Goal: Task Accomplishment & Management: Manage account settings

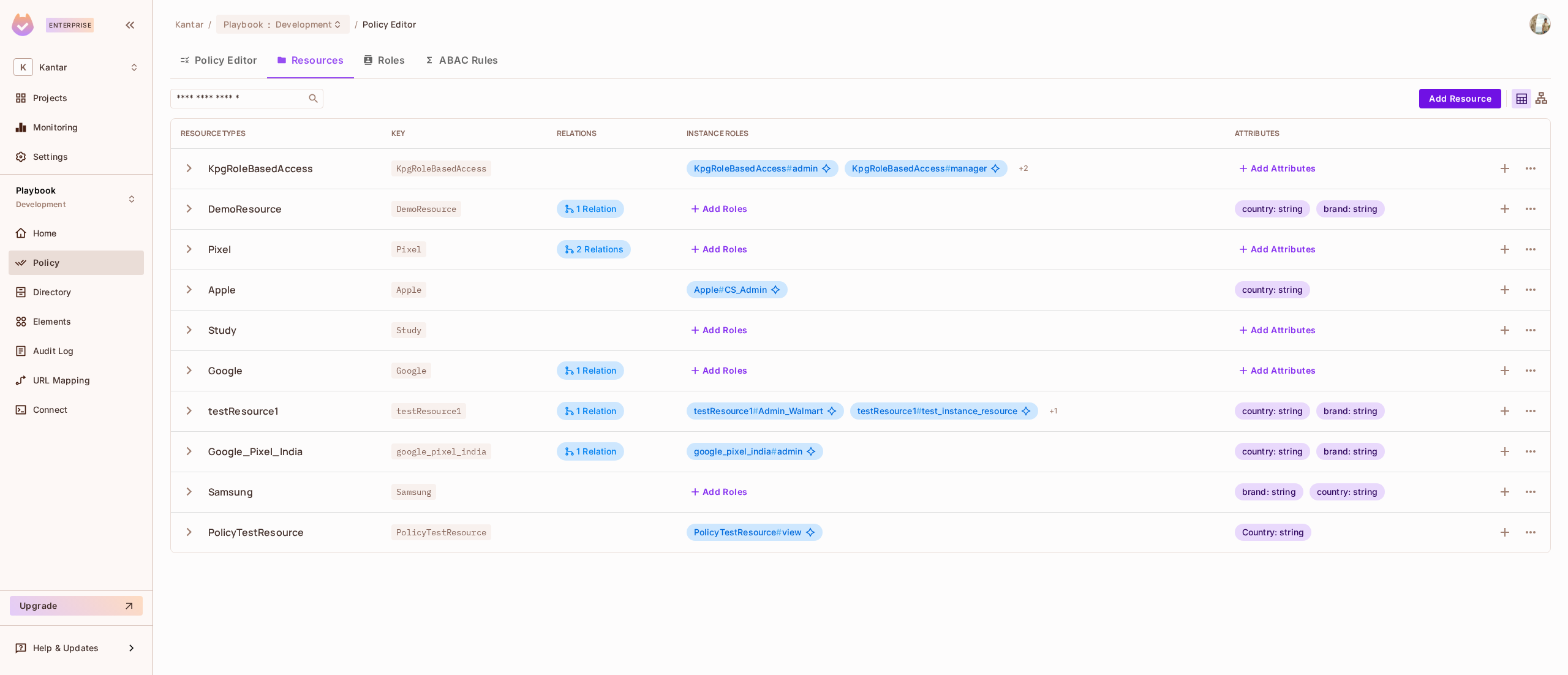
click at [75, 291] on div "Directory" at bounding box center [85, 292] width 106 height 10
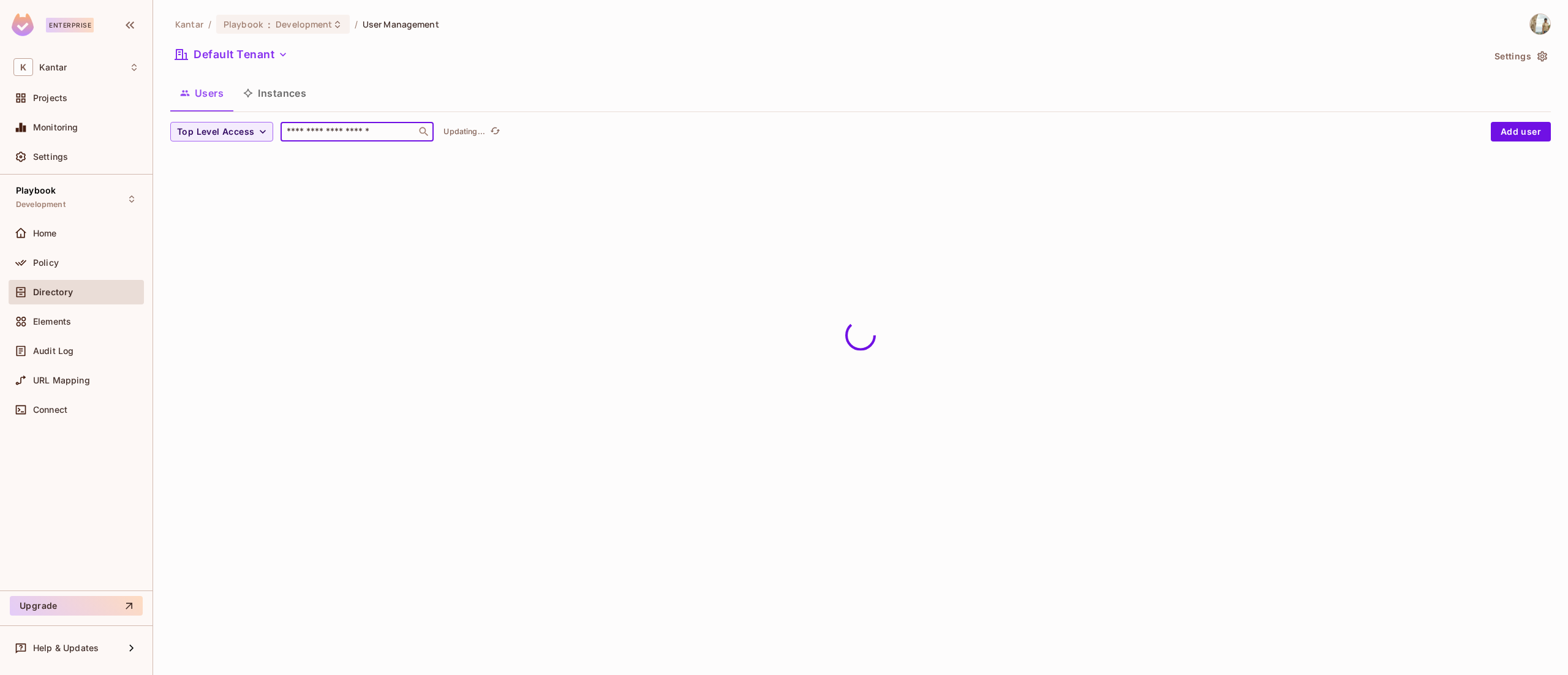
click at [331, 134] on input "text" at bounding box center [349, 132] width 129 height 12
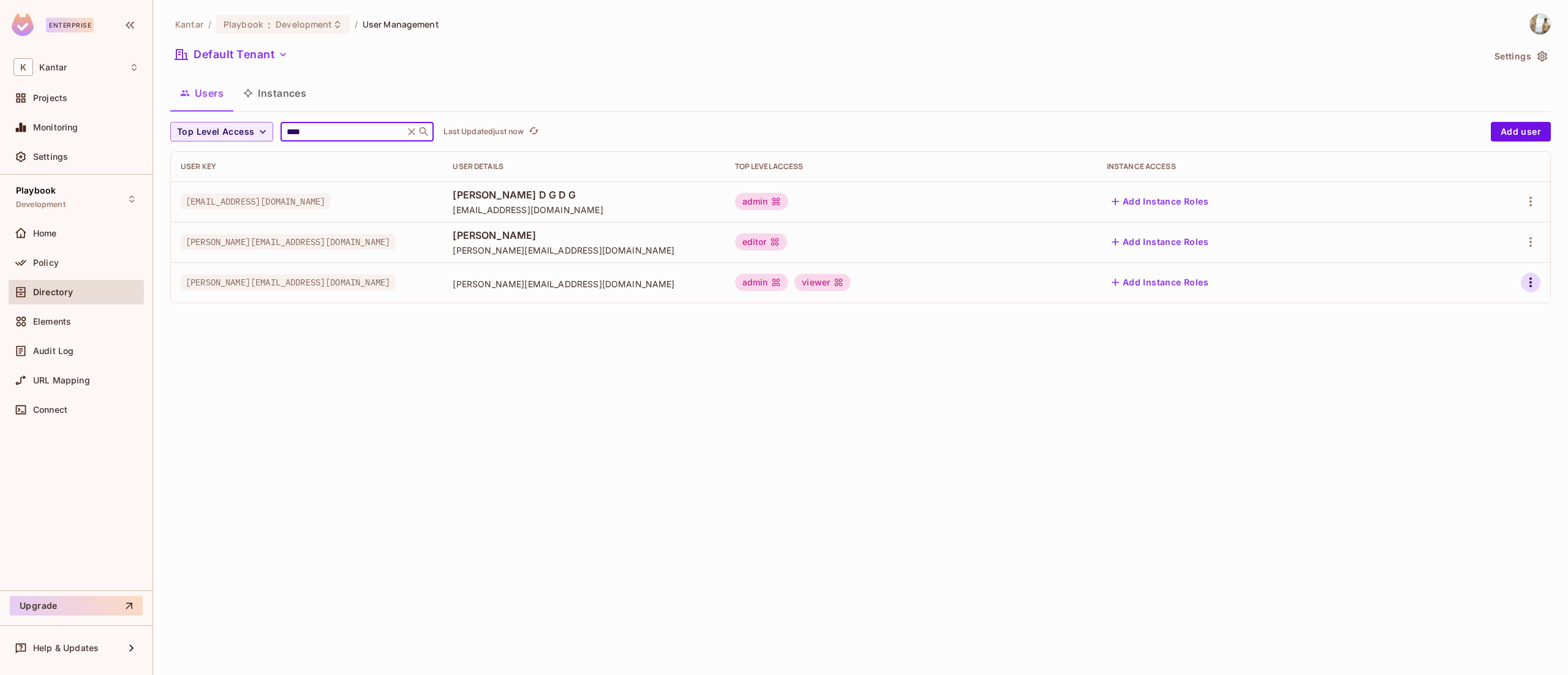
type input "****"
click at [1527, 284] on icon "button" at bounding box center [1530, 282] width 15 height 15
click at [1509, 308] on li "Edit" at bounding box center [1477, 310] width 109 height 27
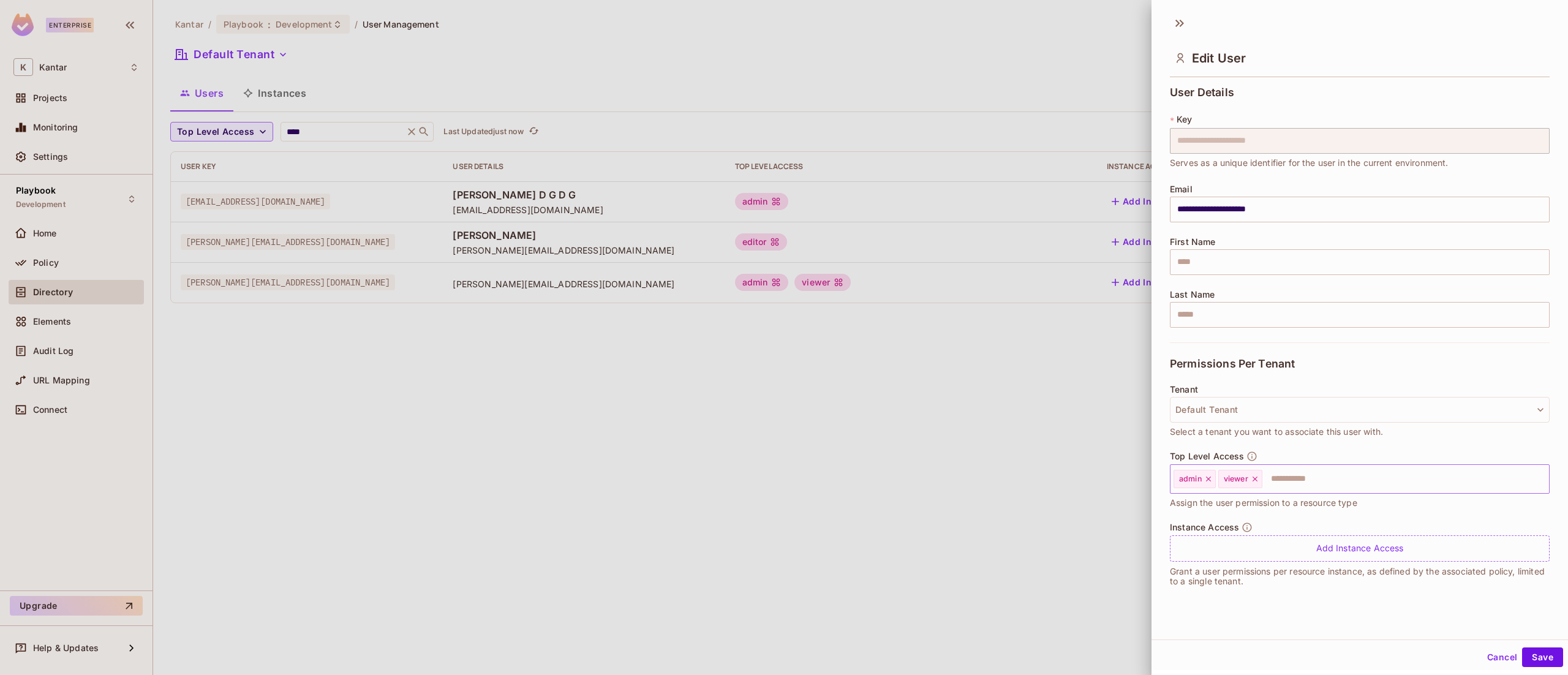
click at [1208, 480] on icon at bounding box center [1208, 479] width 5 height 5
click at [1522, 654] on button "Save" at bounding box center [1542, 657] width 41 height 20
